Goal: Task Accomplishment & Management: Manage account settings

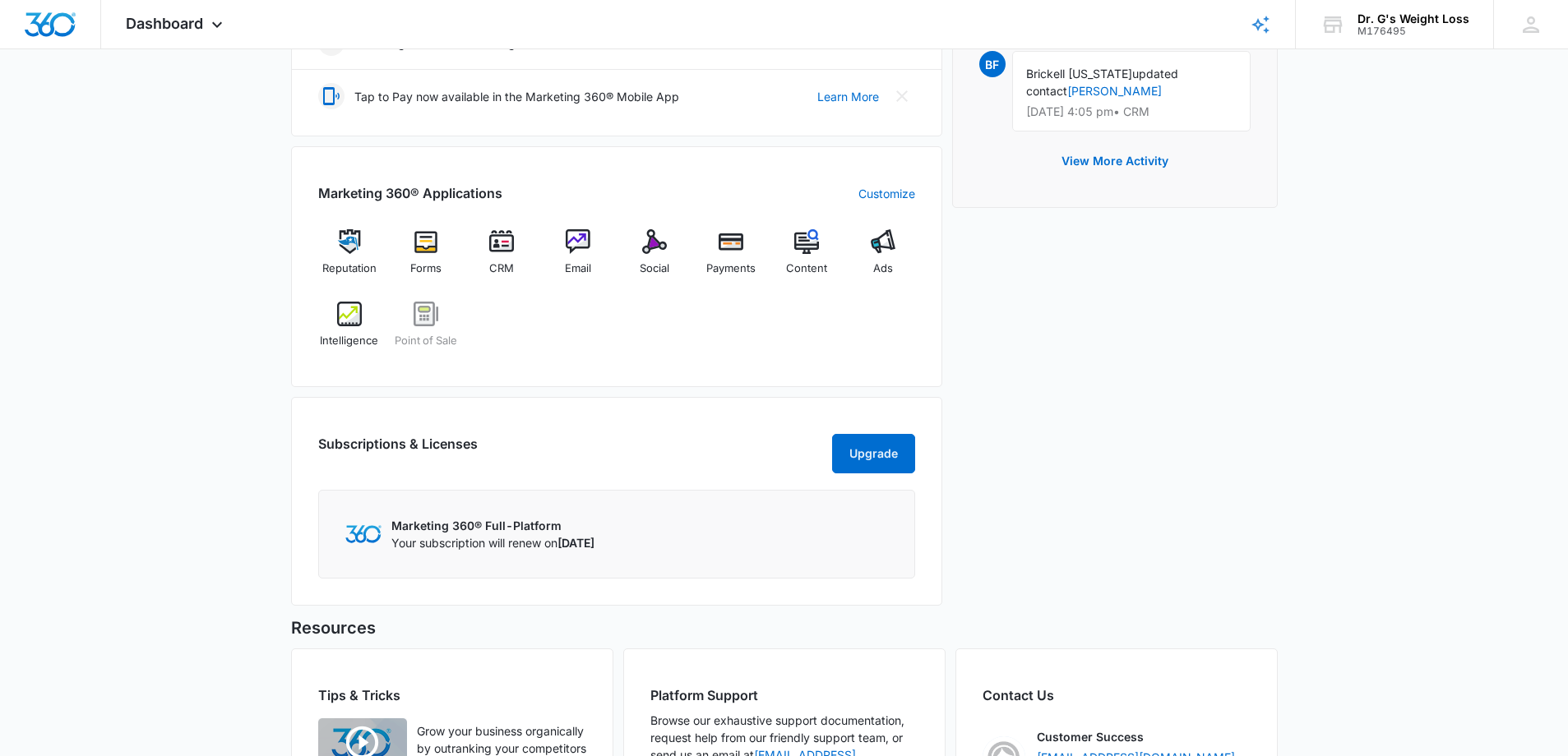
scroll to position [551, 0]
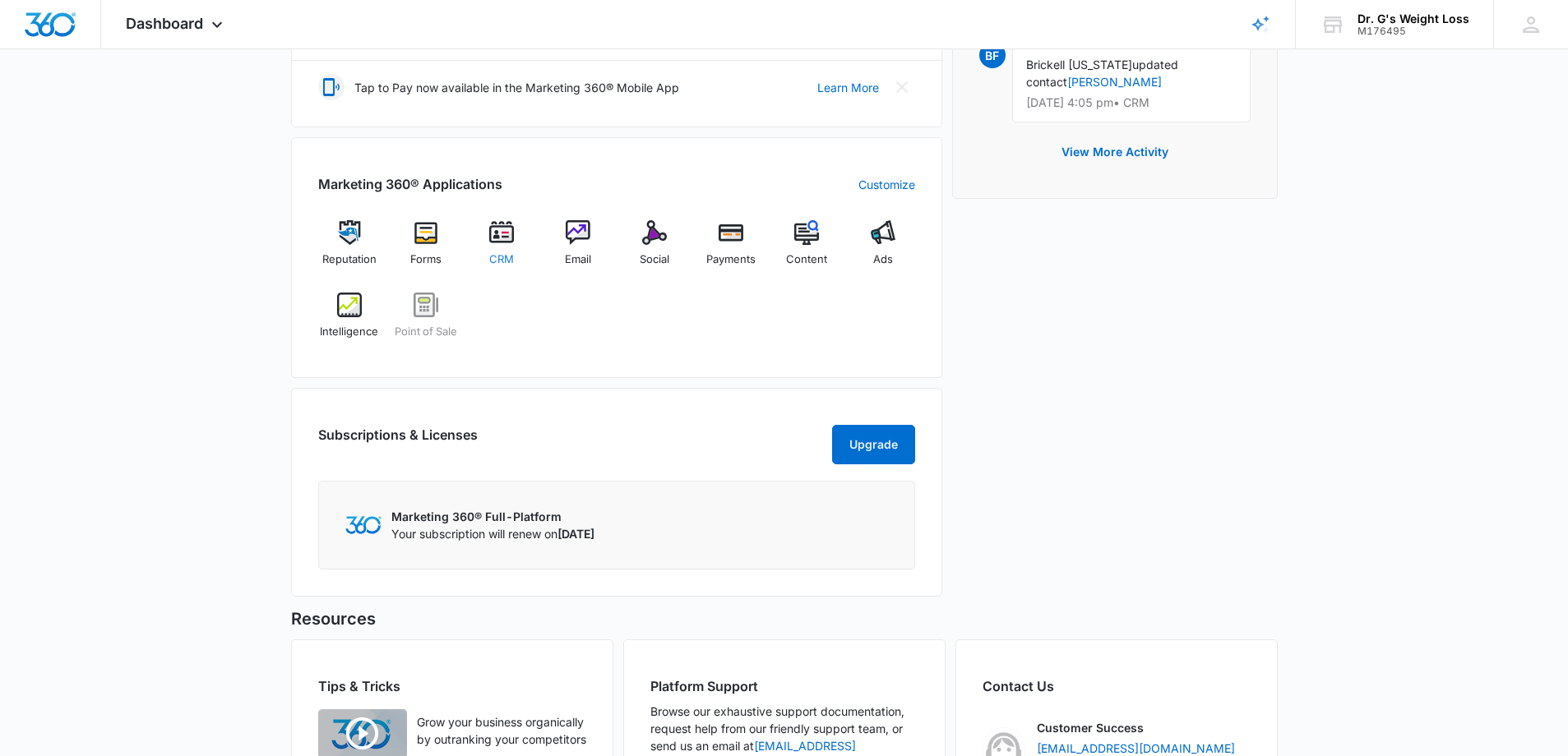
click at [507, 236] on img at bounding box center [501, 233] width 24 height 24
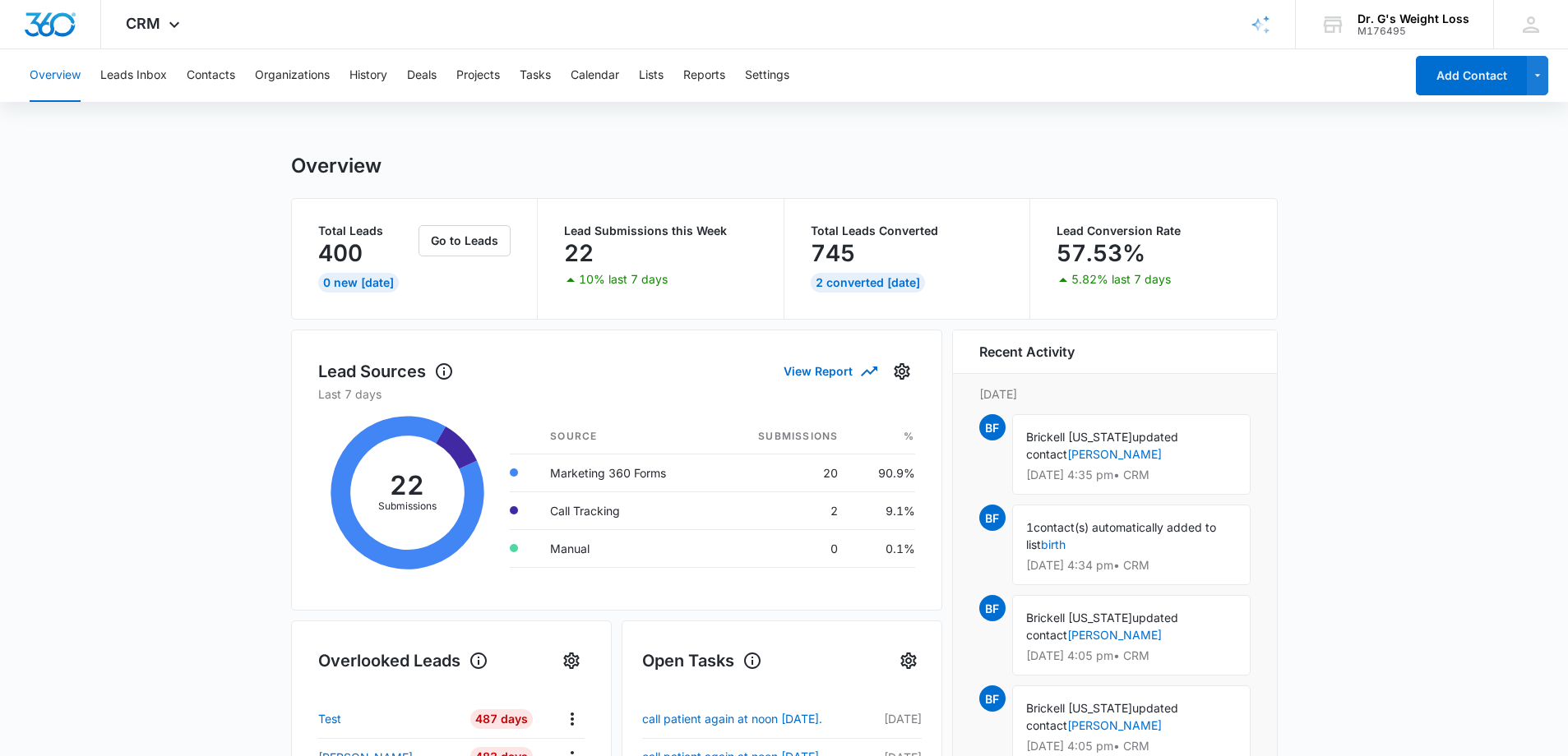
scroll to position [2, 0]
click at [466, 239] on button "Go to Leads" at bounding box center [464, 240] width 92 height 32
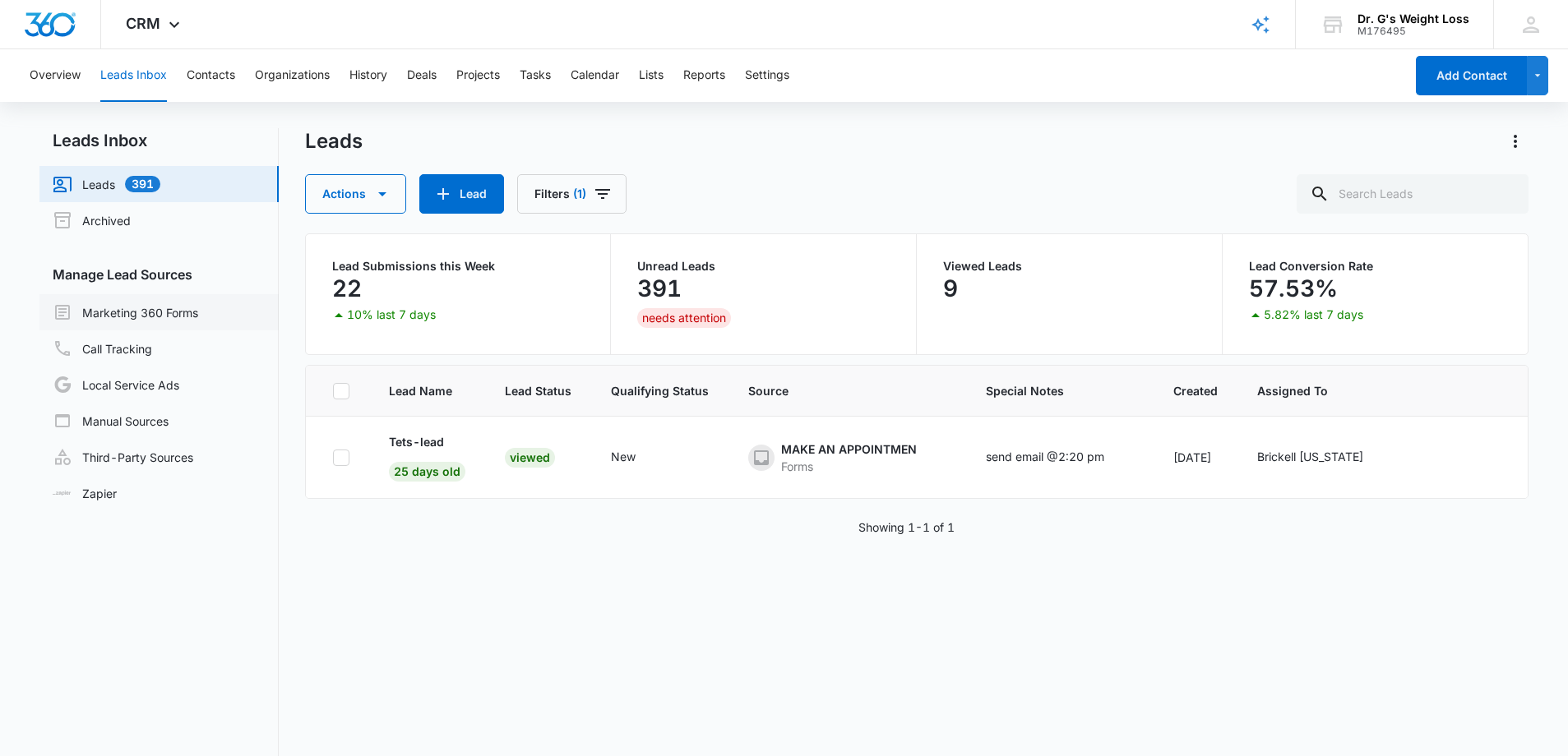
click at [163, 314] on link "Marketing 360 Forms" at bounding box center [126, 312] width 145 height 20
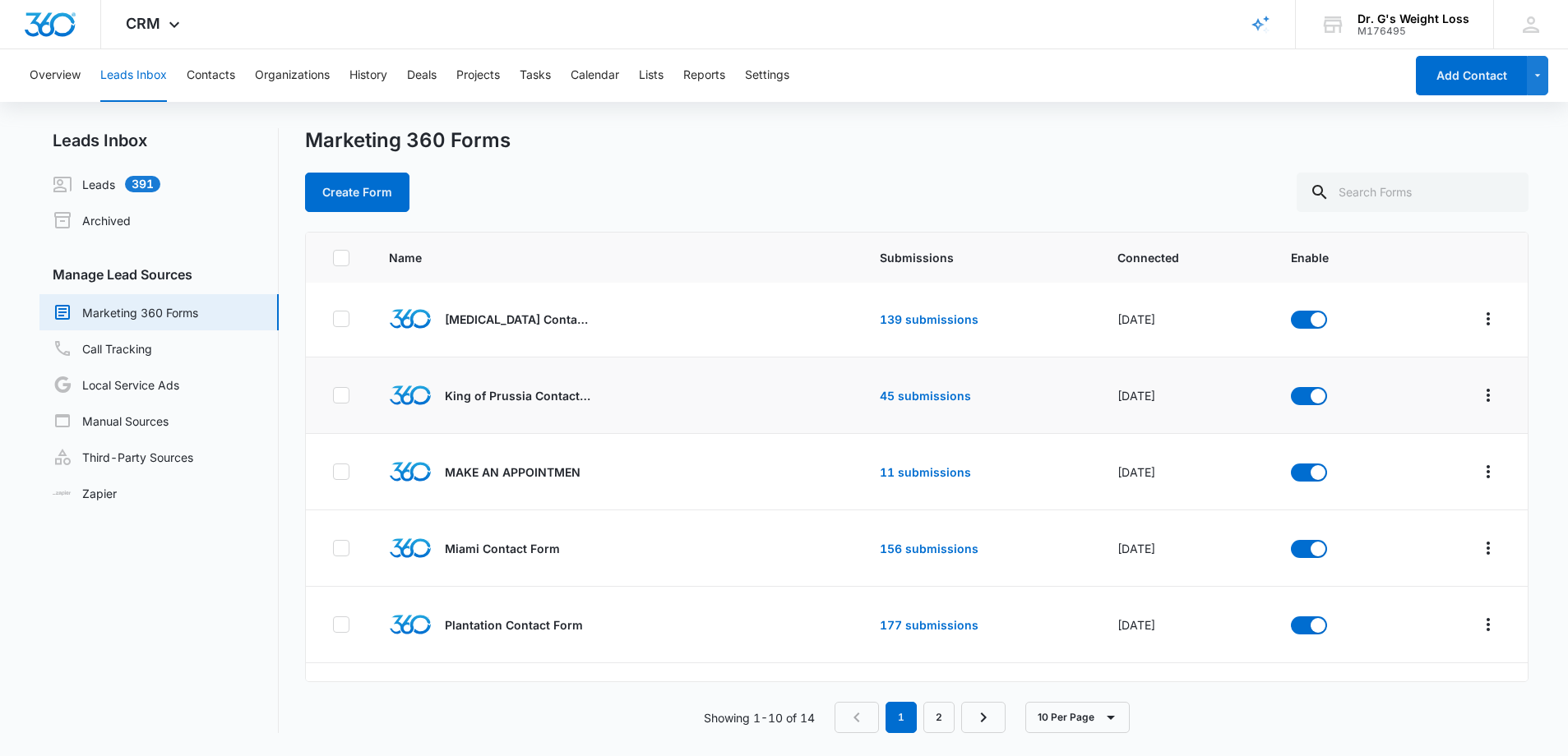
scroll to position [244, 0]
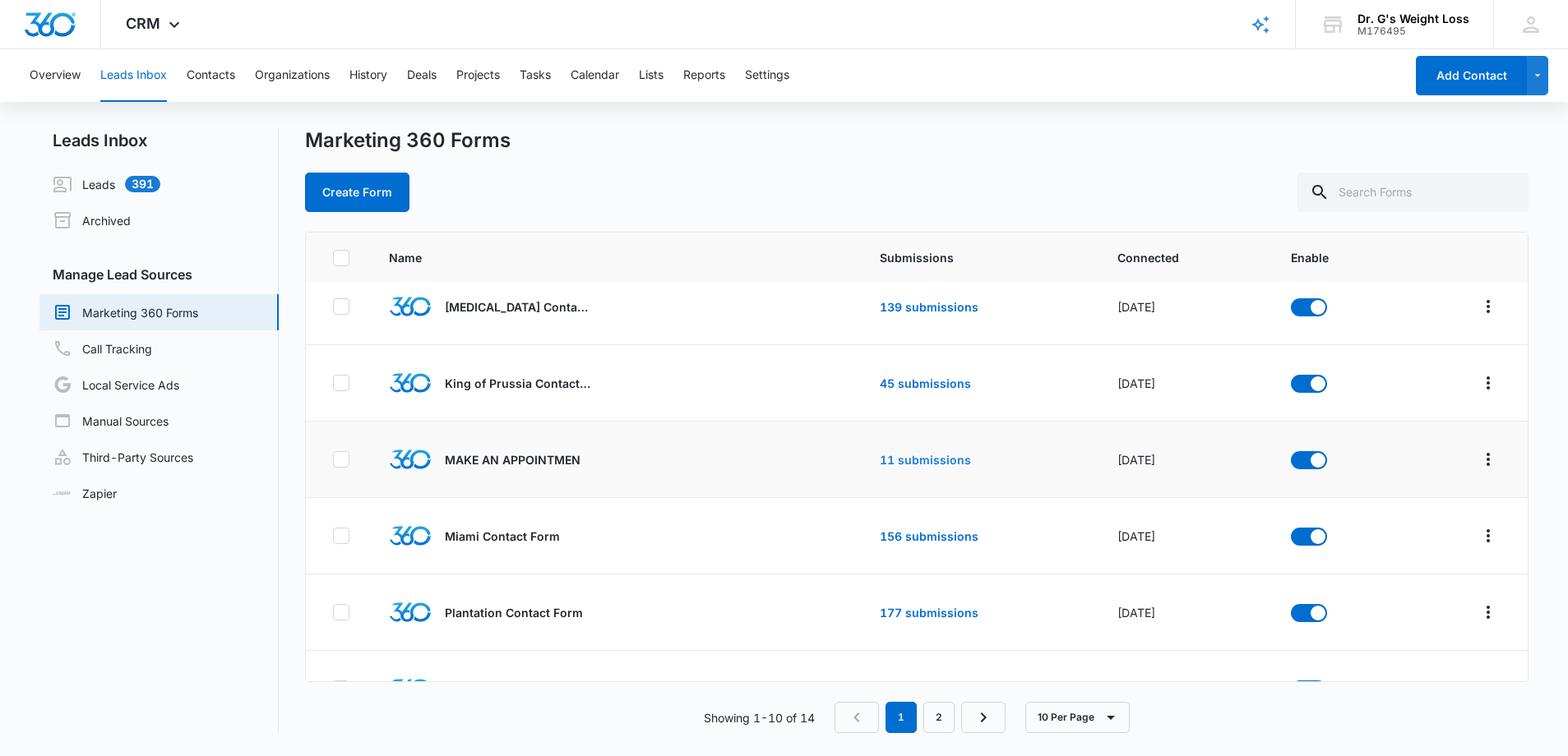
click at [928, 461] on link "11 submissions" at bounding box center [926, 460] width 91 height 14
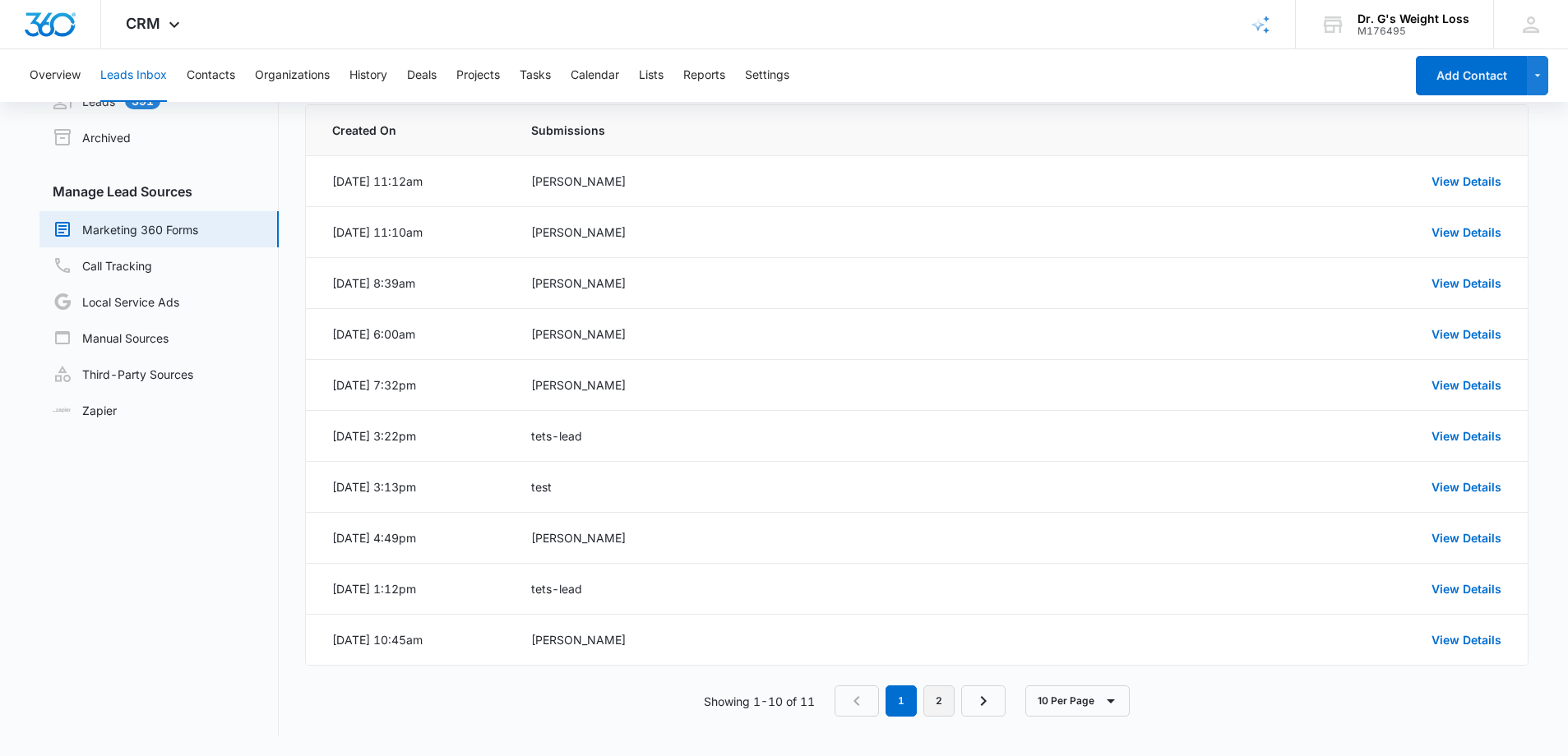
scroll to position [83, 0]
click at [939, 698] on link "2" at bounding box center [939, 701] width 32 height 32
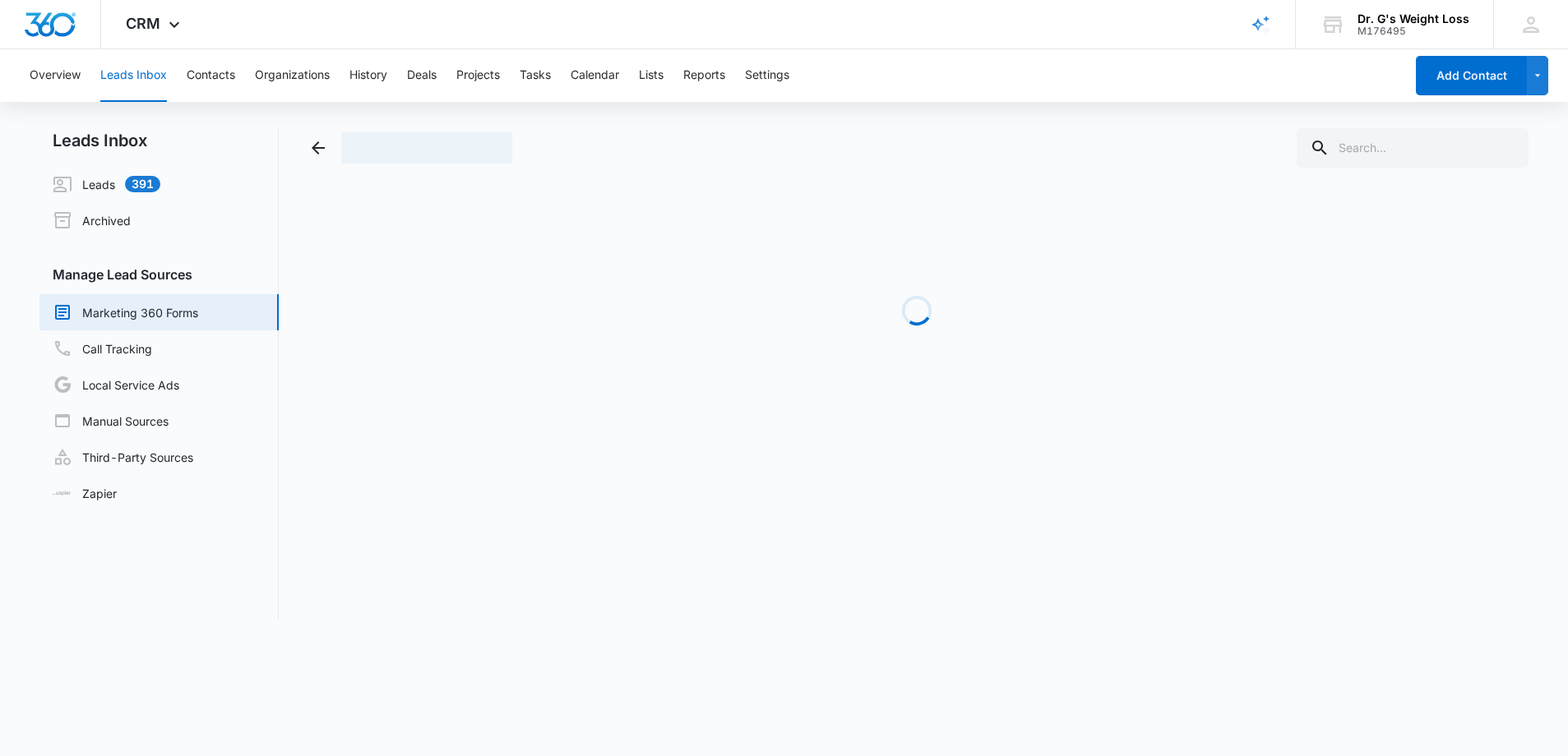
scroll to position [0, 0]
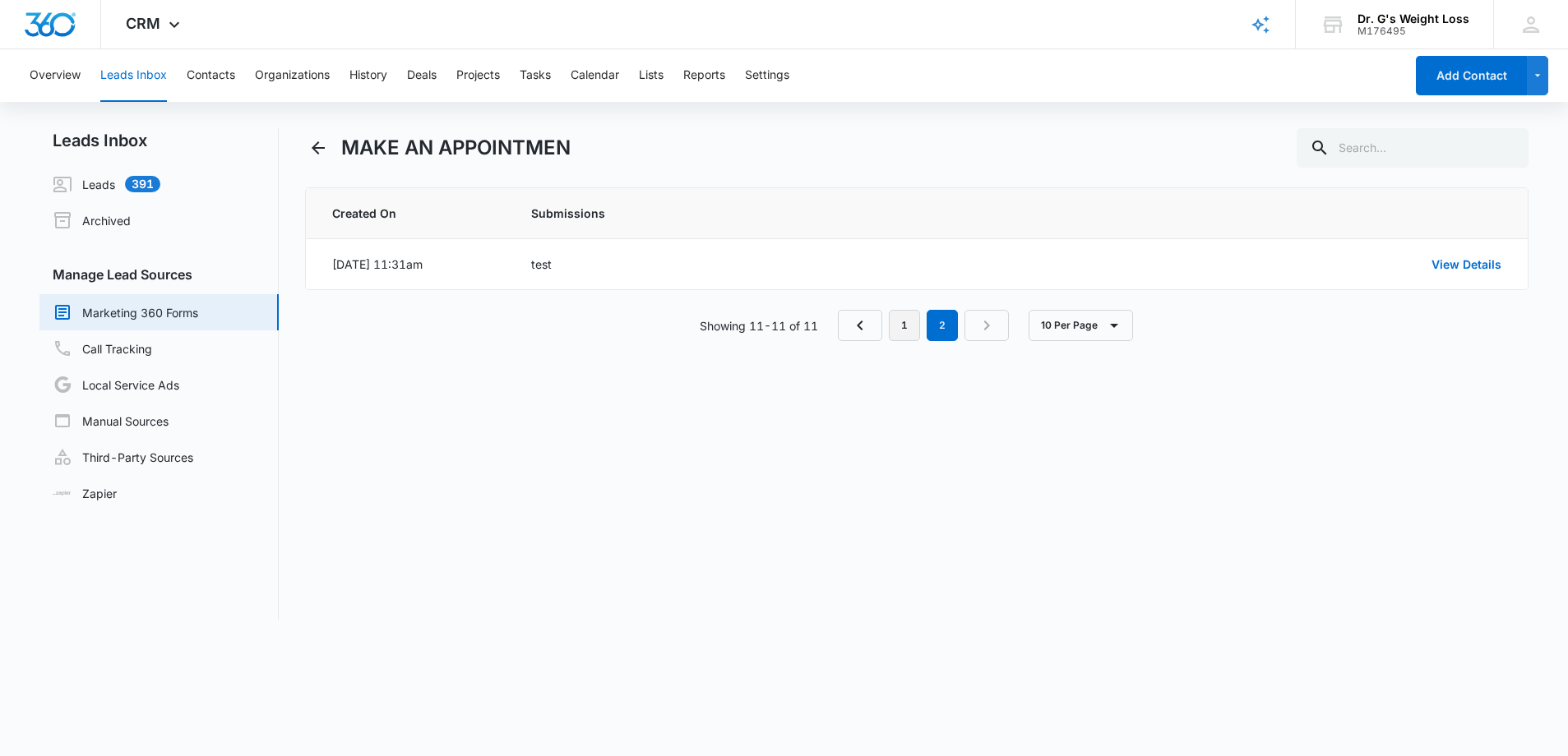
click at [905, 334] on link "1" at bounding box center [905, 326] width 32 height 32
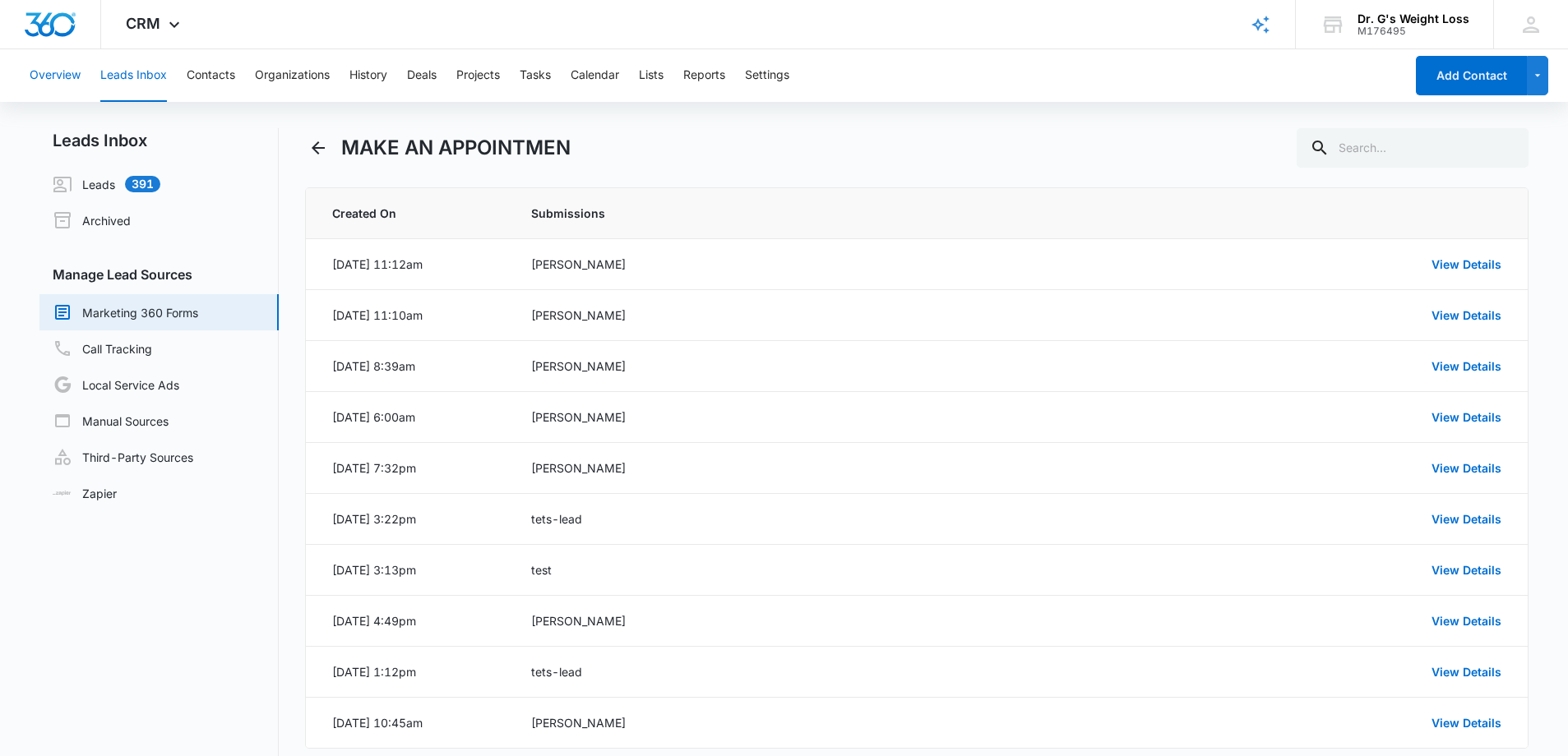
click at [71, 77] on button "Overview" at bounding box center [55, 75] width 51 height 53
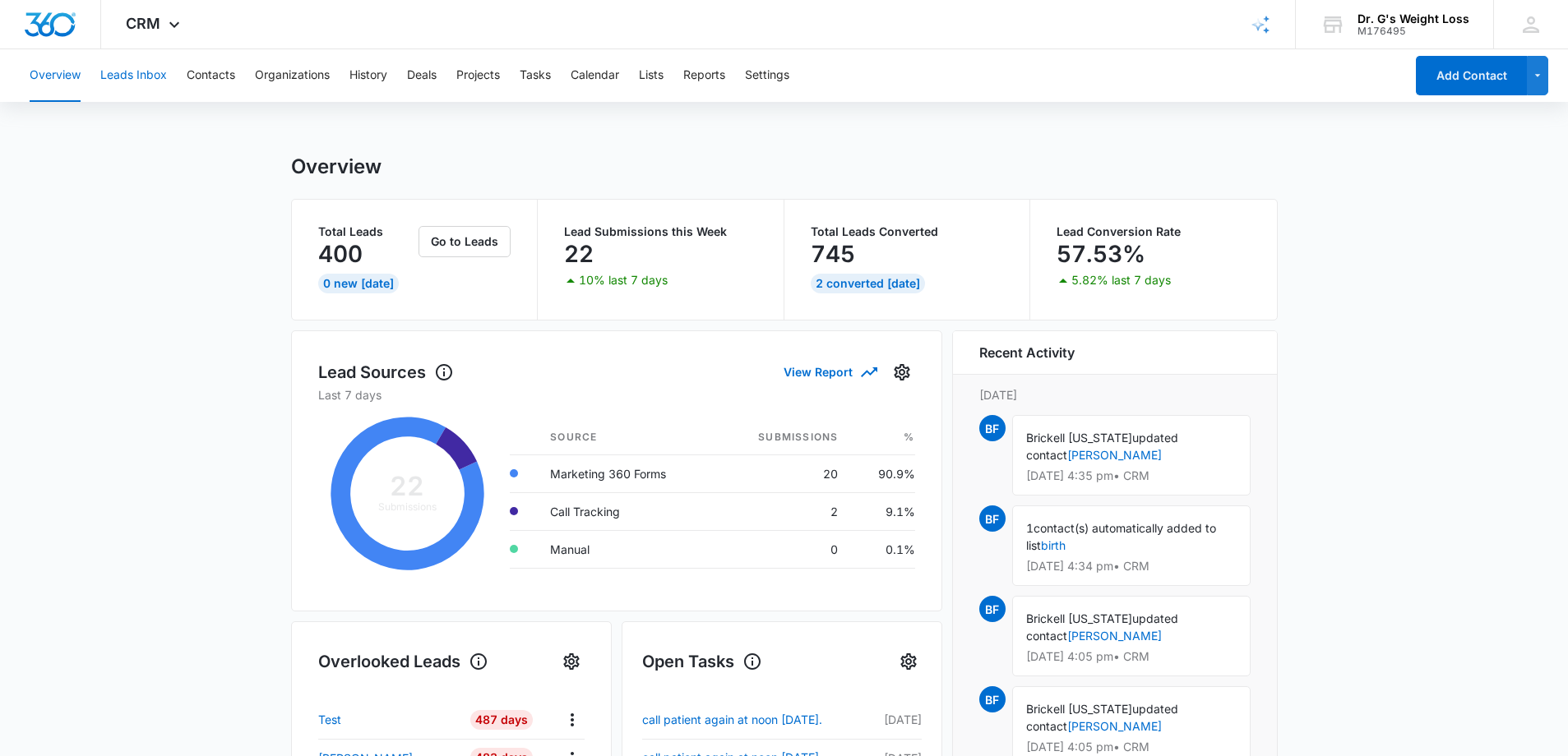
click at [105, 77] on button "Leads Inbox" at bounding box center [134, 75] width 67 height 53
